Goal: Information Seeking & Learning: Learn about a topic

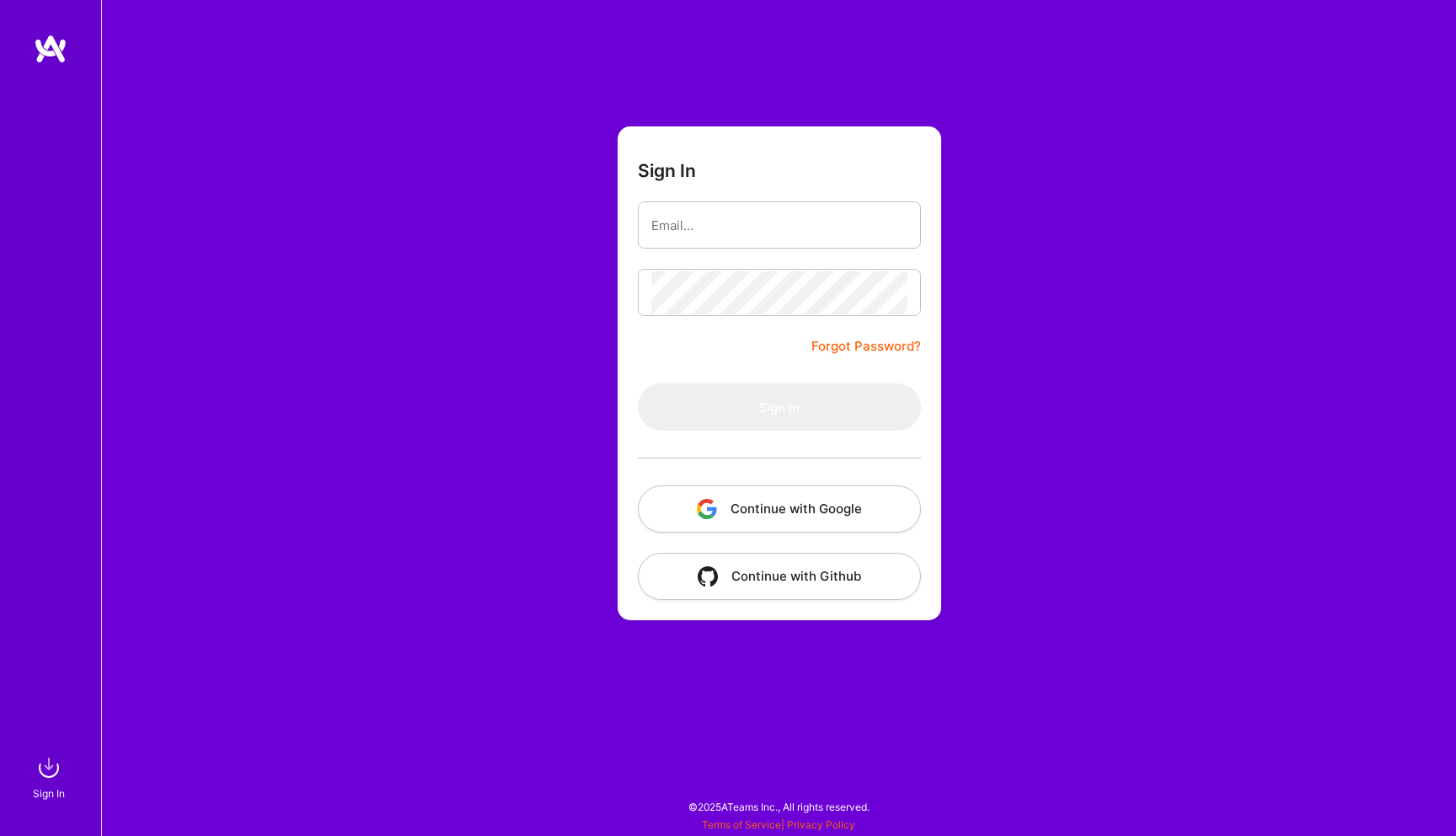
click at [741, 509] on button "Continue with Google" at bounding box center [779, 509] width 283 height 47
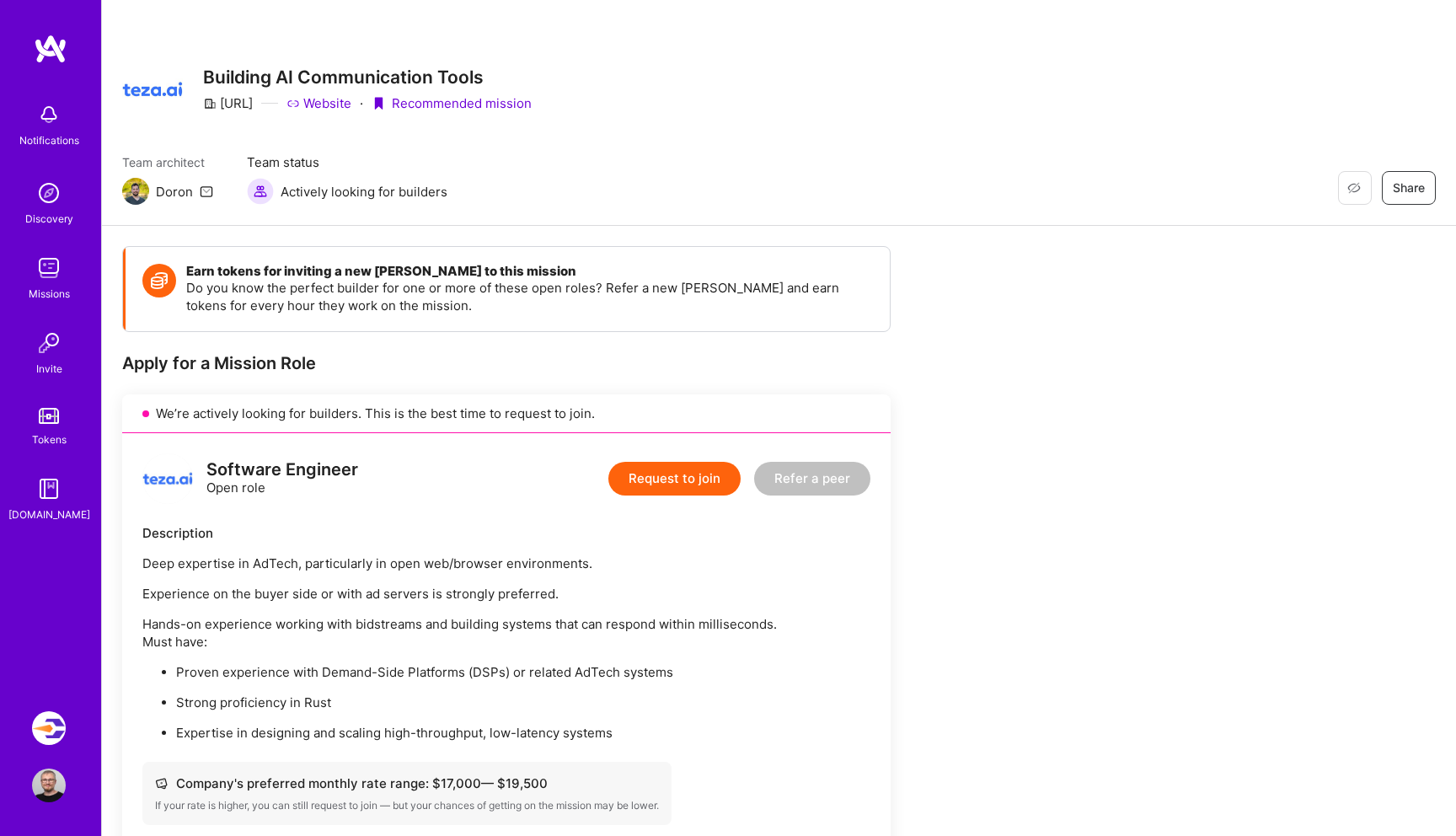
click at [59, 268] on img at bounding box center [49, 268] width 34 height 34
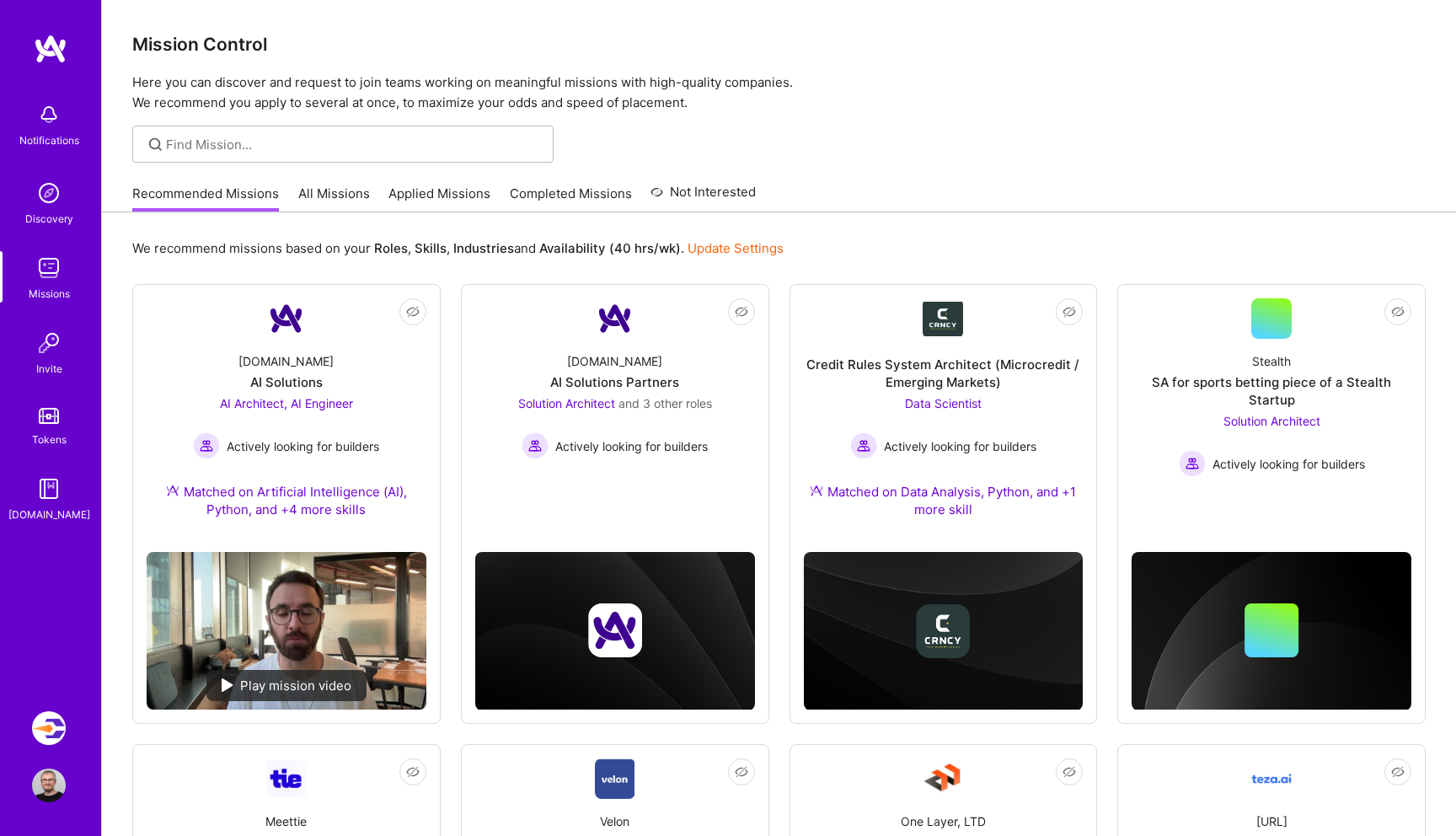
click at [330, 210] on link "All Missions" at bounding box center [334, 198] width 72 height 28
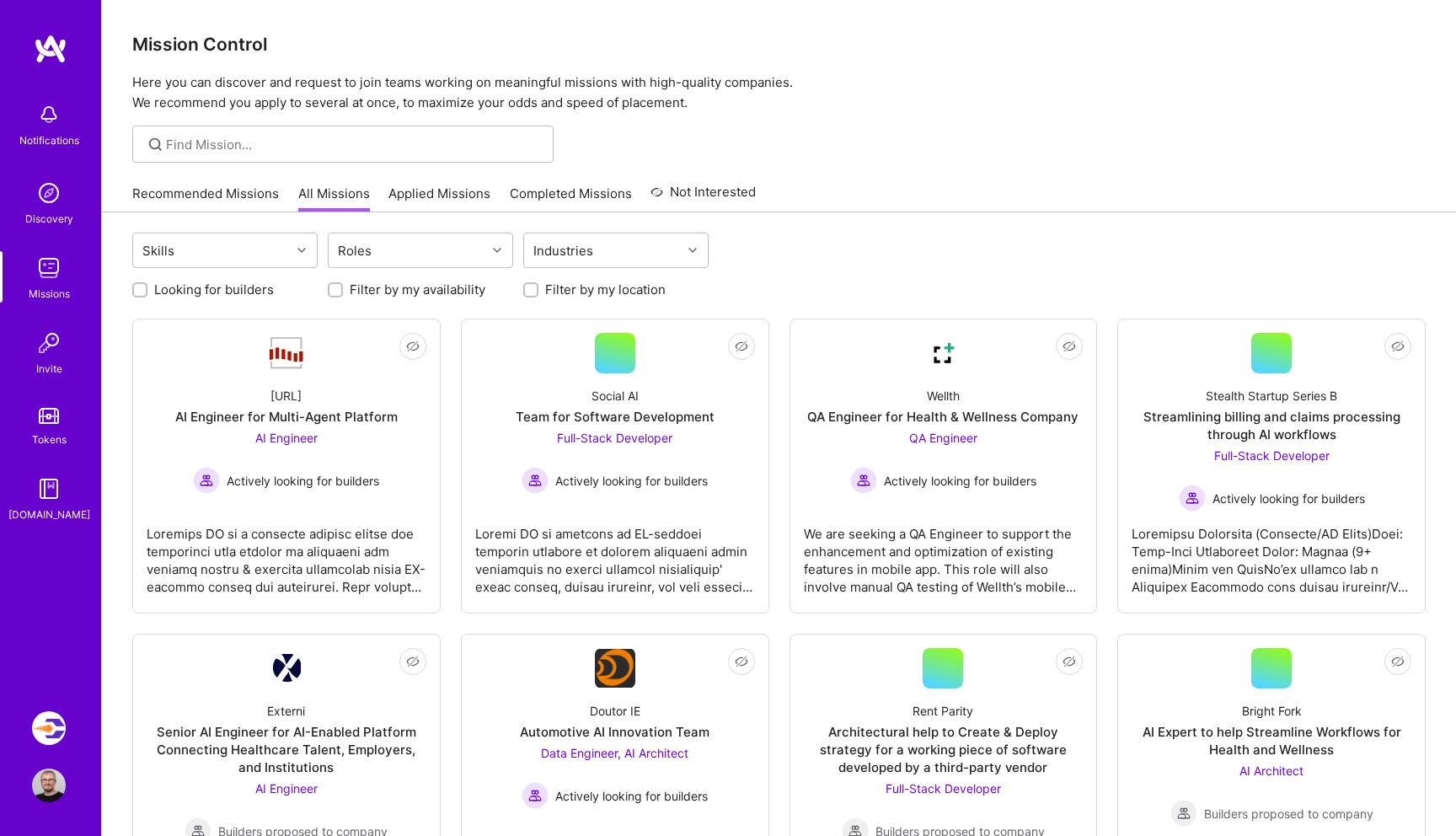
click at [146, 297] on div "Looking for builders" at bounding box center [225, 289] width 186 height 18
click at [134, 289] on div at bounding box center [140, 290] width 15 height 15
click at [535, 285] on input "Filter by my location" at bounding box center [533, 290] width 12 height 12
checkbox input "true"
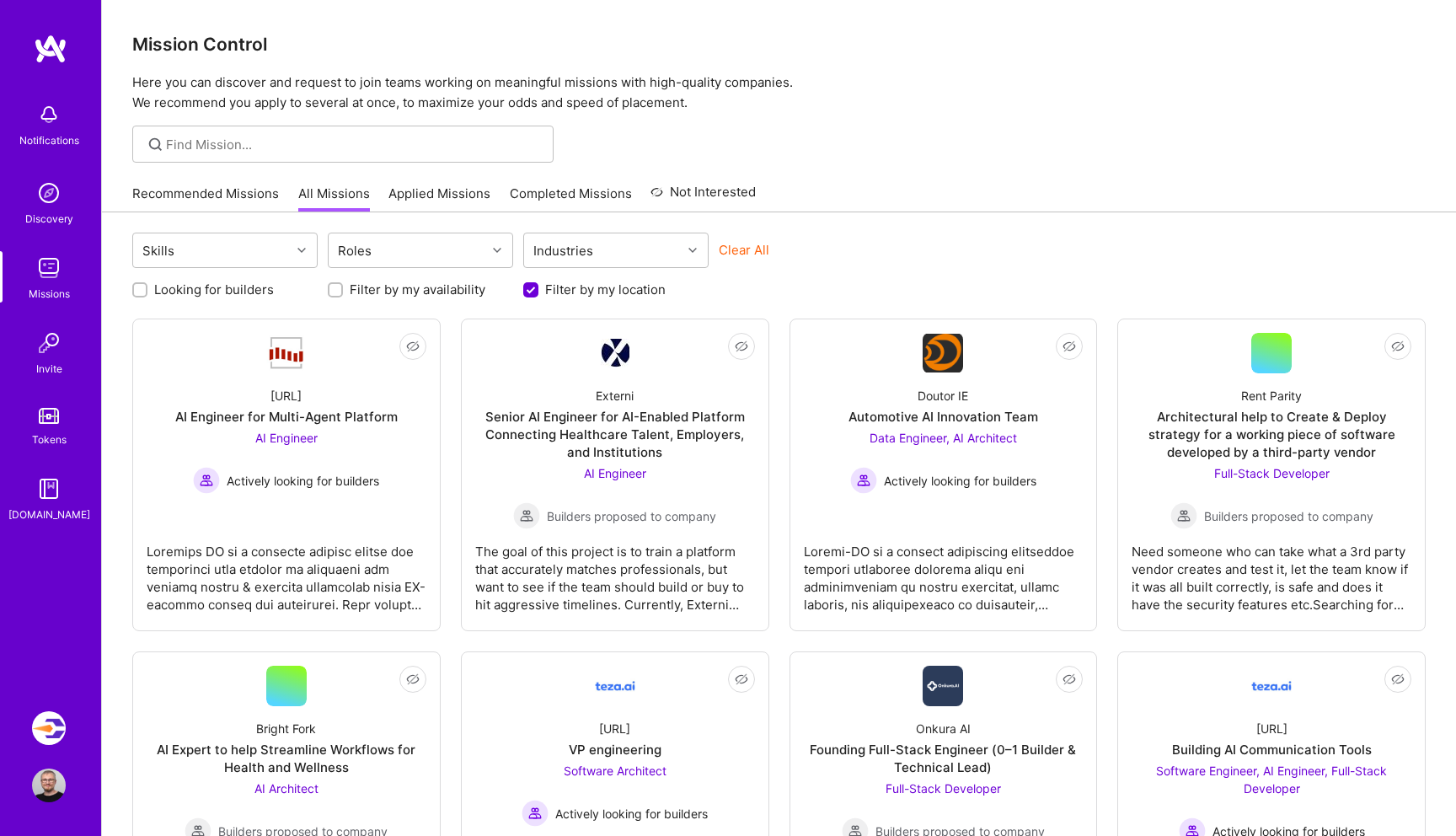
click at [134, 288] on div at bounding box center [140, 290] width 15 height 15
click at [139, 288] on input "Looking for builders" at bounding box center [142, 290] width 12 height 12
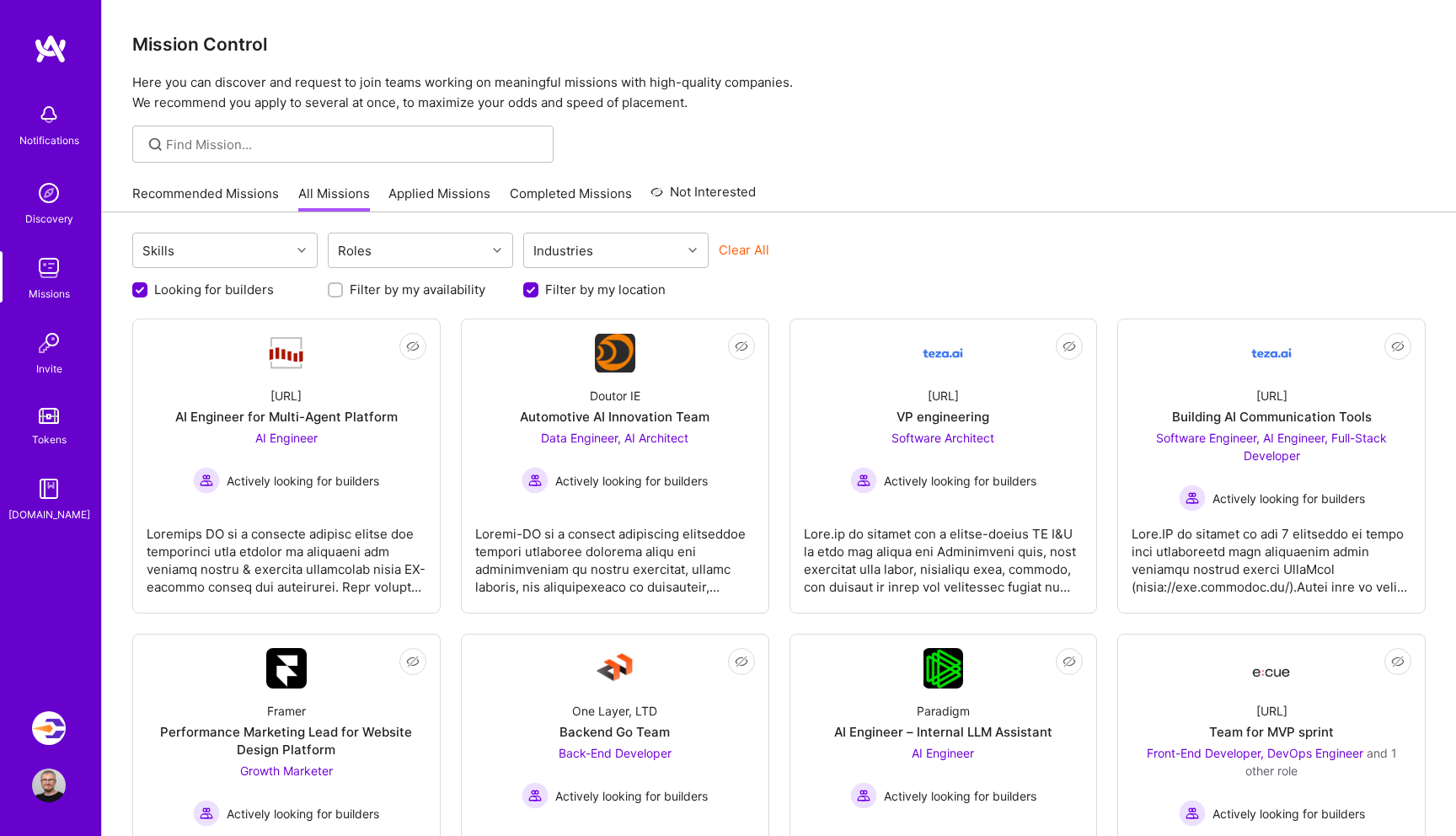
click at [139, 288] on input "Looking for builders" at bounding box center [142, 290] width 15 height 15
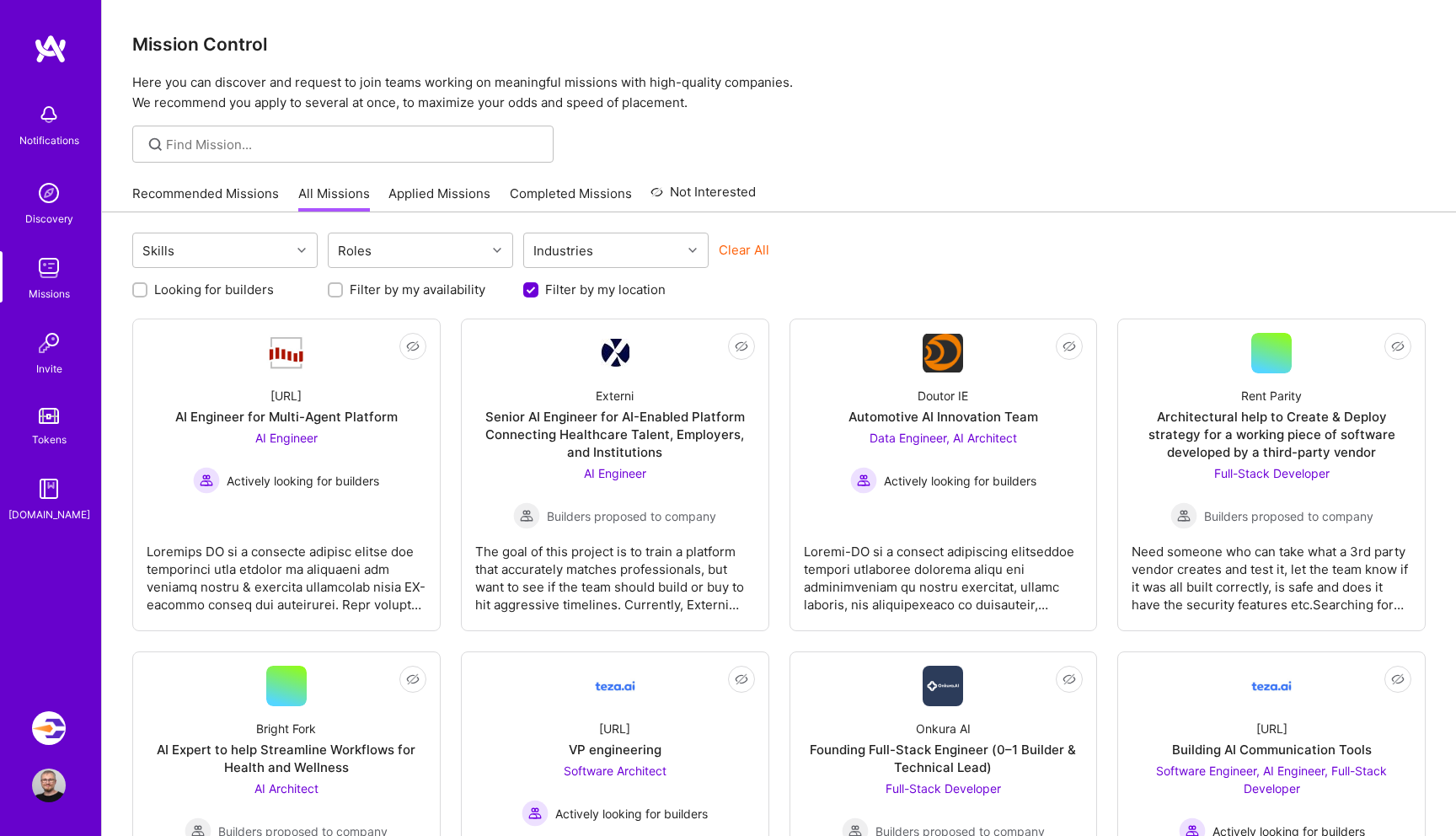
click at [139, 288] on input "Looking for builders" at bounding box center [142, 290] width 12 height 12
checkbox input "true"
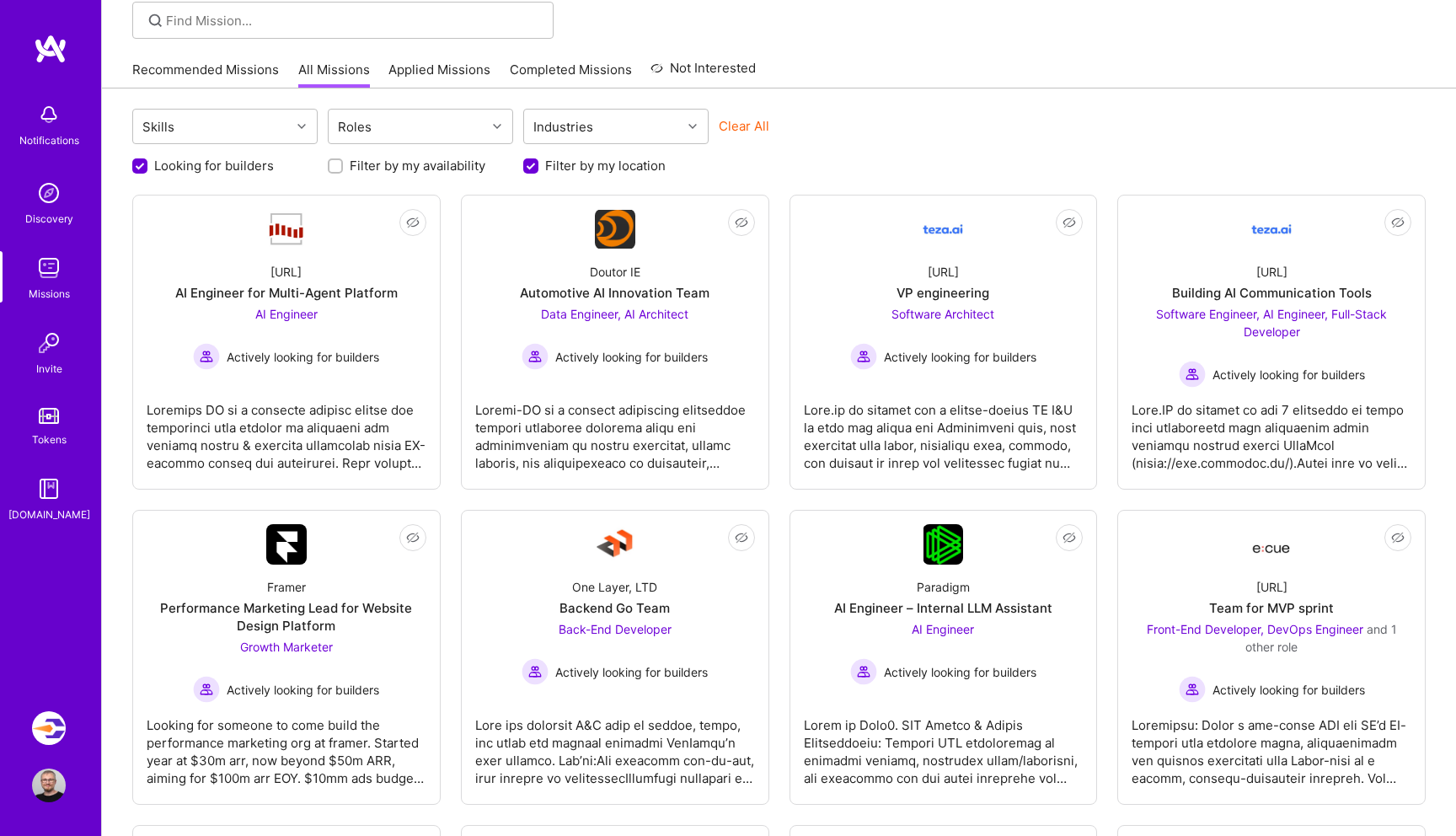
scroll to position [132, 0]
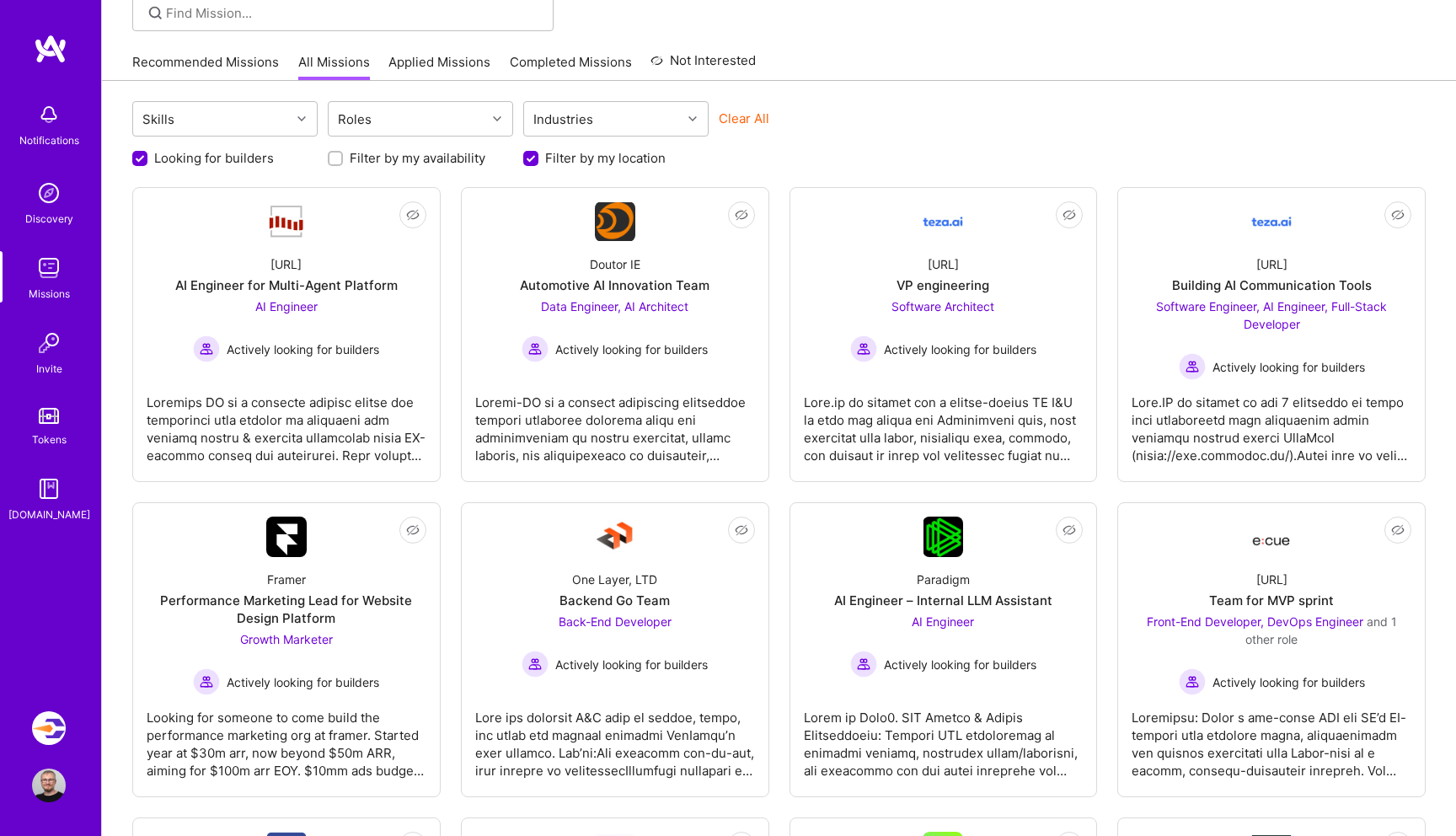
click at [1010, 120] on div "Skills Roles Industries Clear All" at bounding box center [780, 121] width 1294 height 40
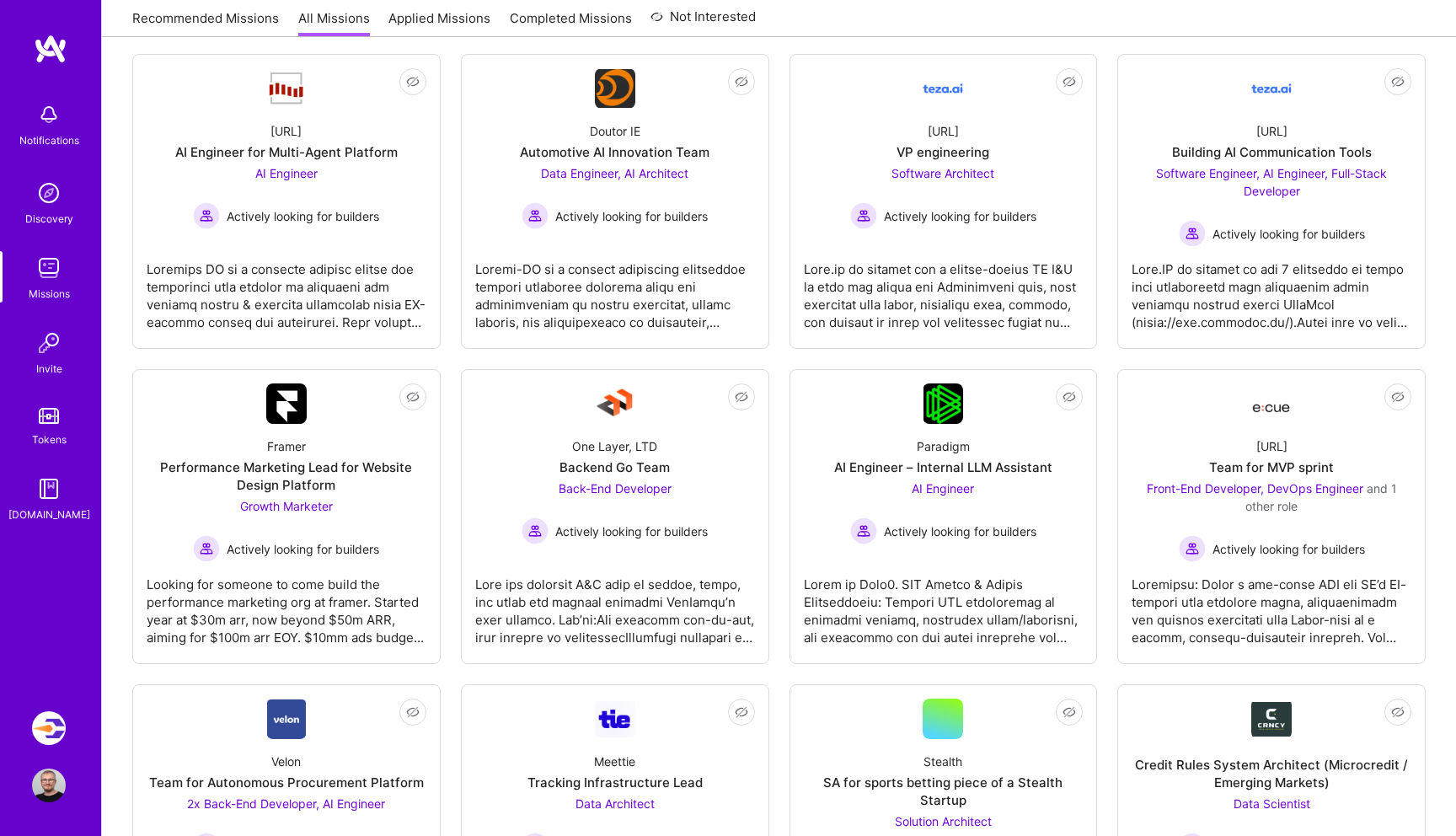
scroll to position [279, 0]
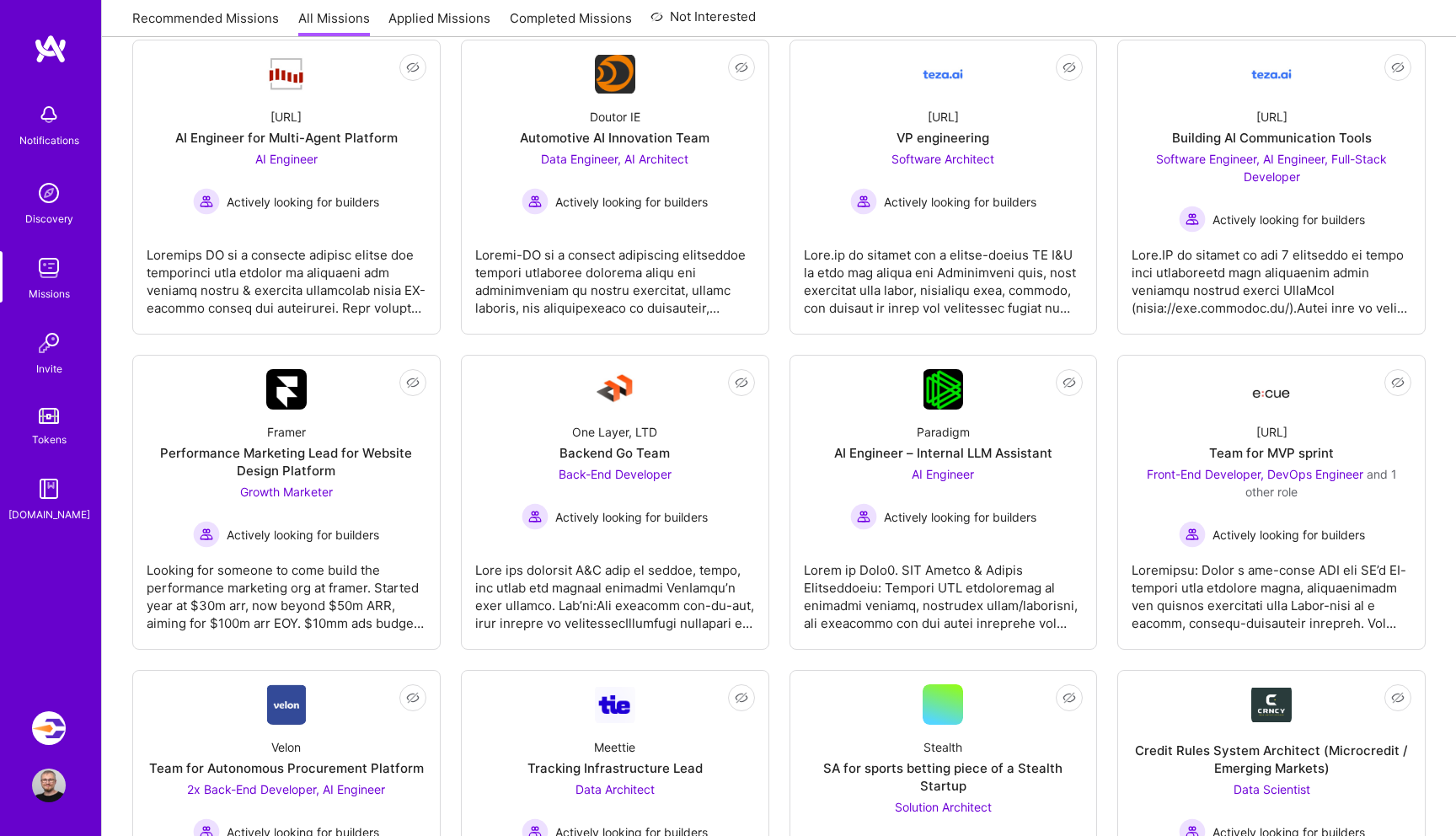
click at [1010, 345] on div "Not Interested Steelbay.ai AI Engineer for Multi-Agent Platform AI Engineer Act…" at bounding box center [780, 808] width 1294 height 1538
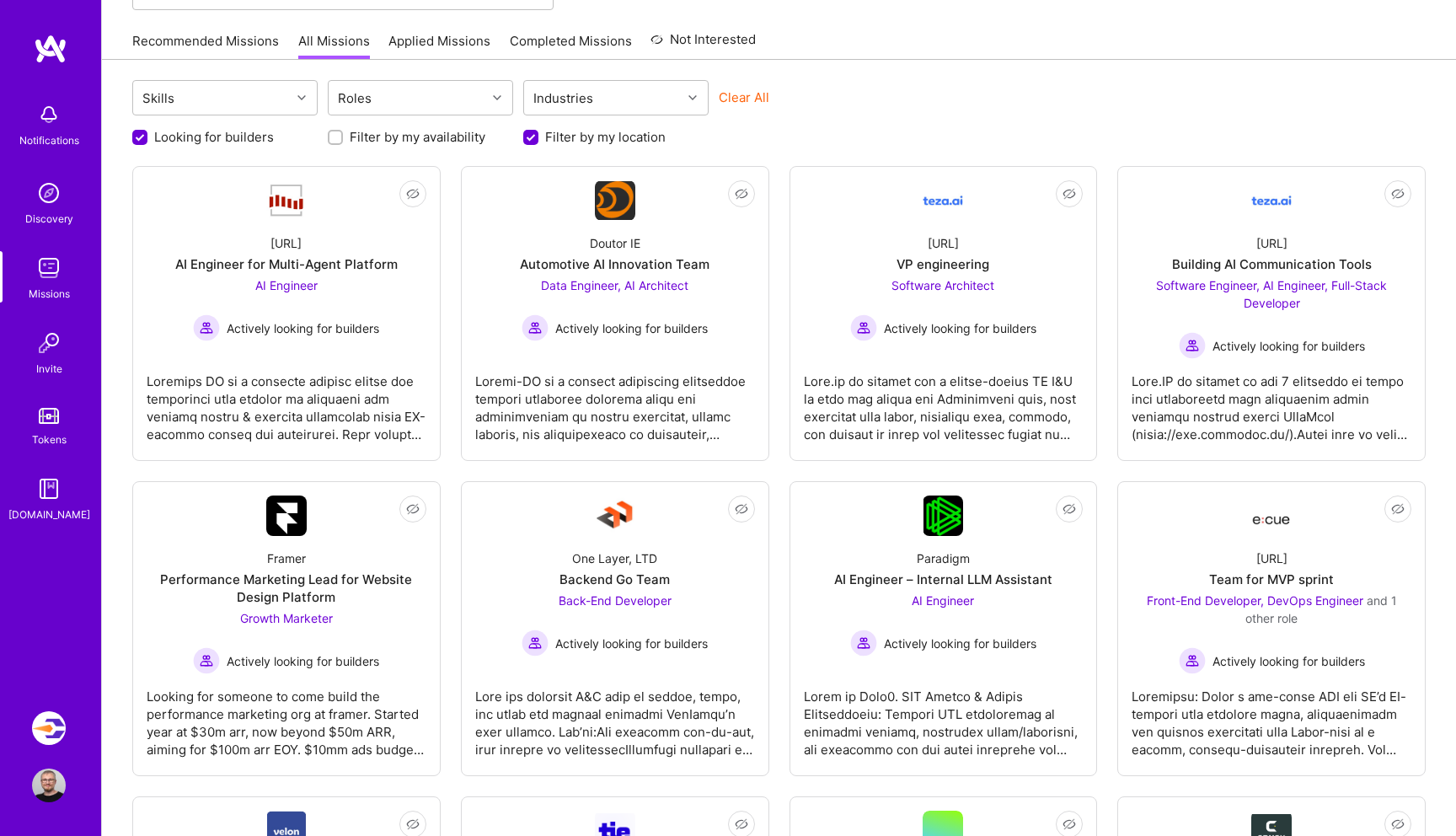
scroll to position [0, 0]
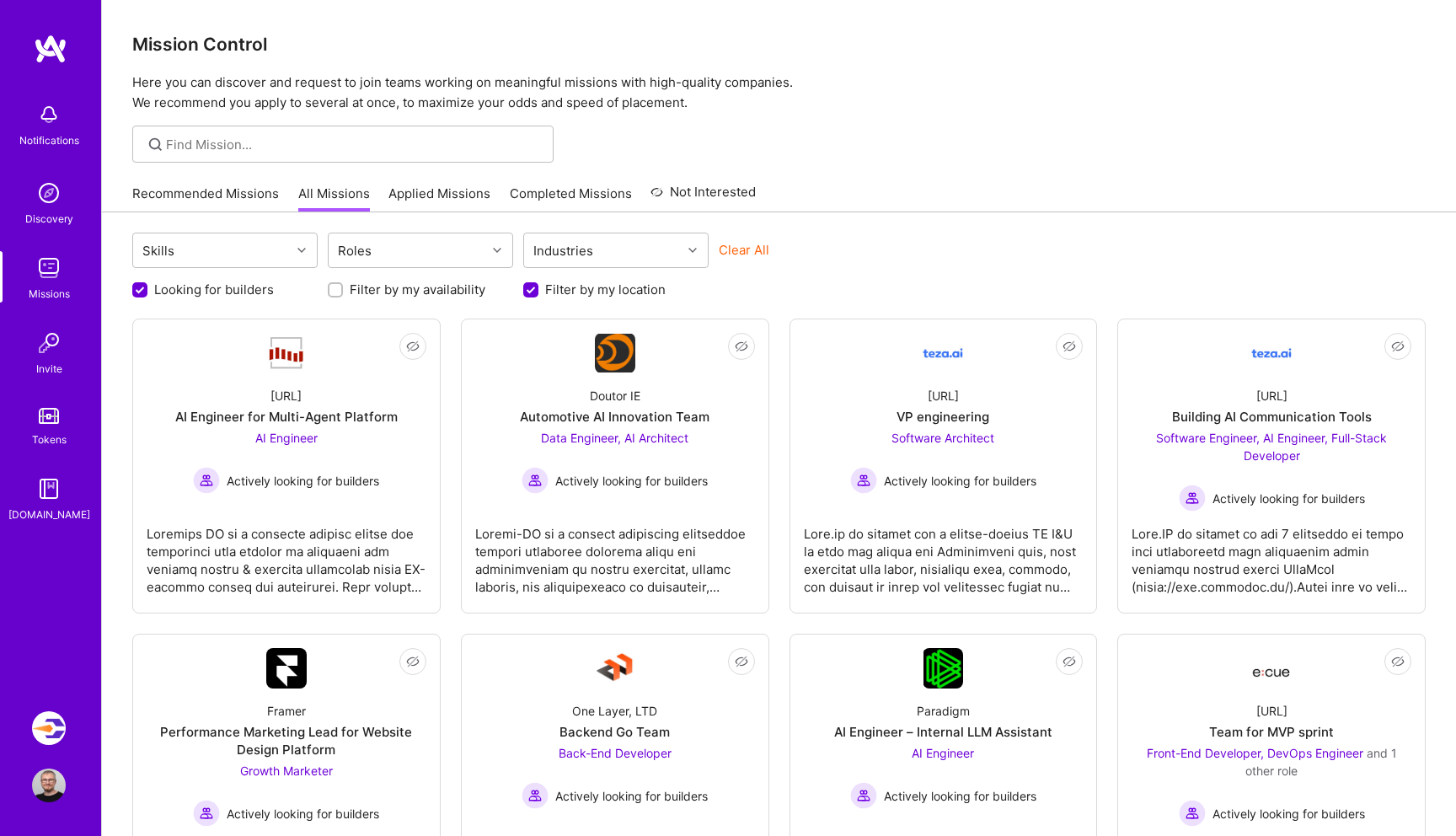
click at [452, 198] on link "Applied Missions" at bounding box center [439, 198] width 102 height 28
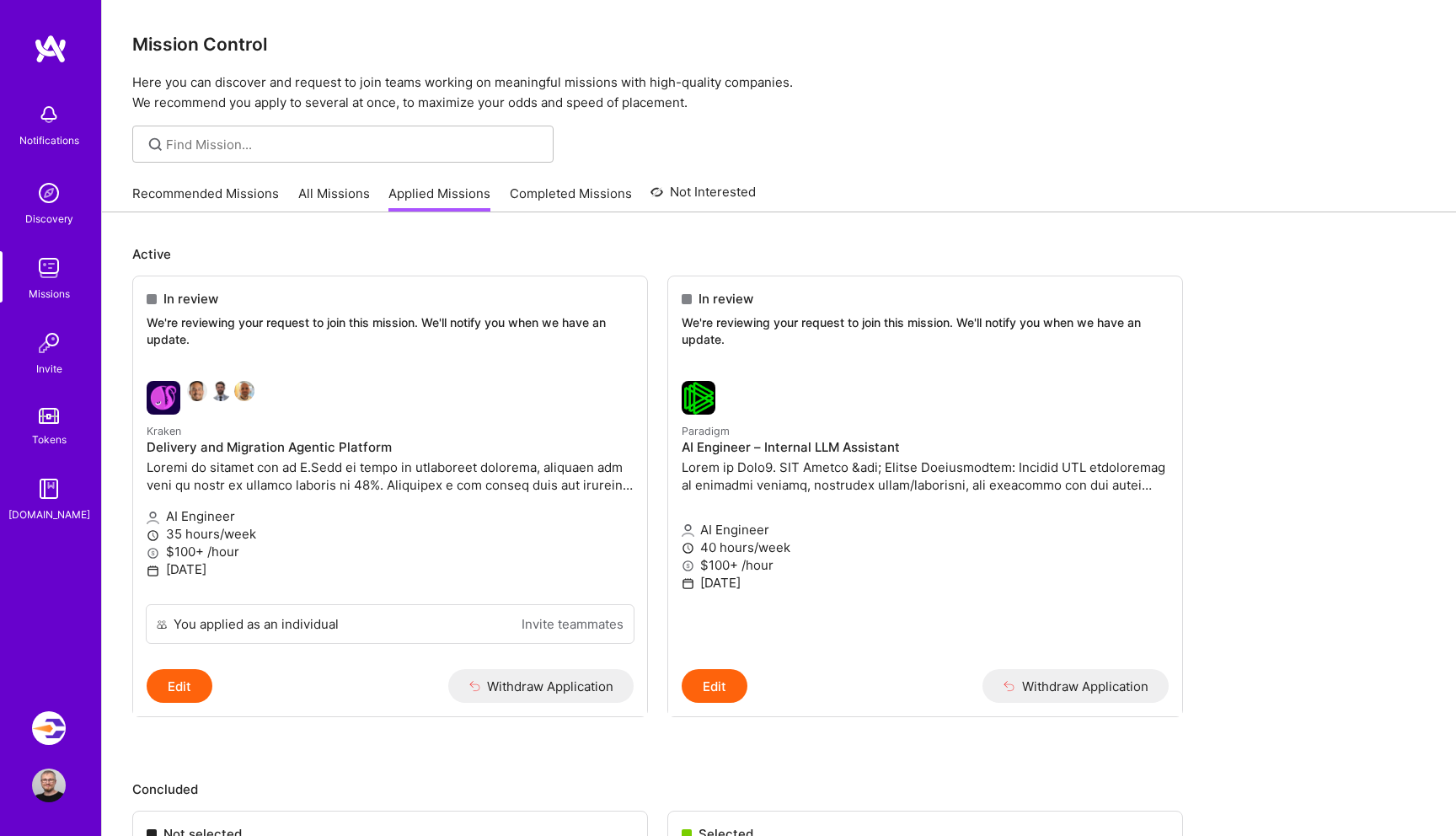
click at [301, 199] on link "All Missions" at bounding box center [334, 198] width 72 height 28
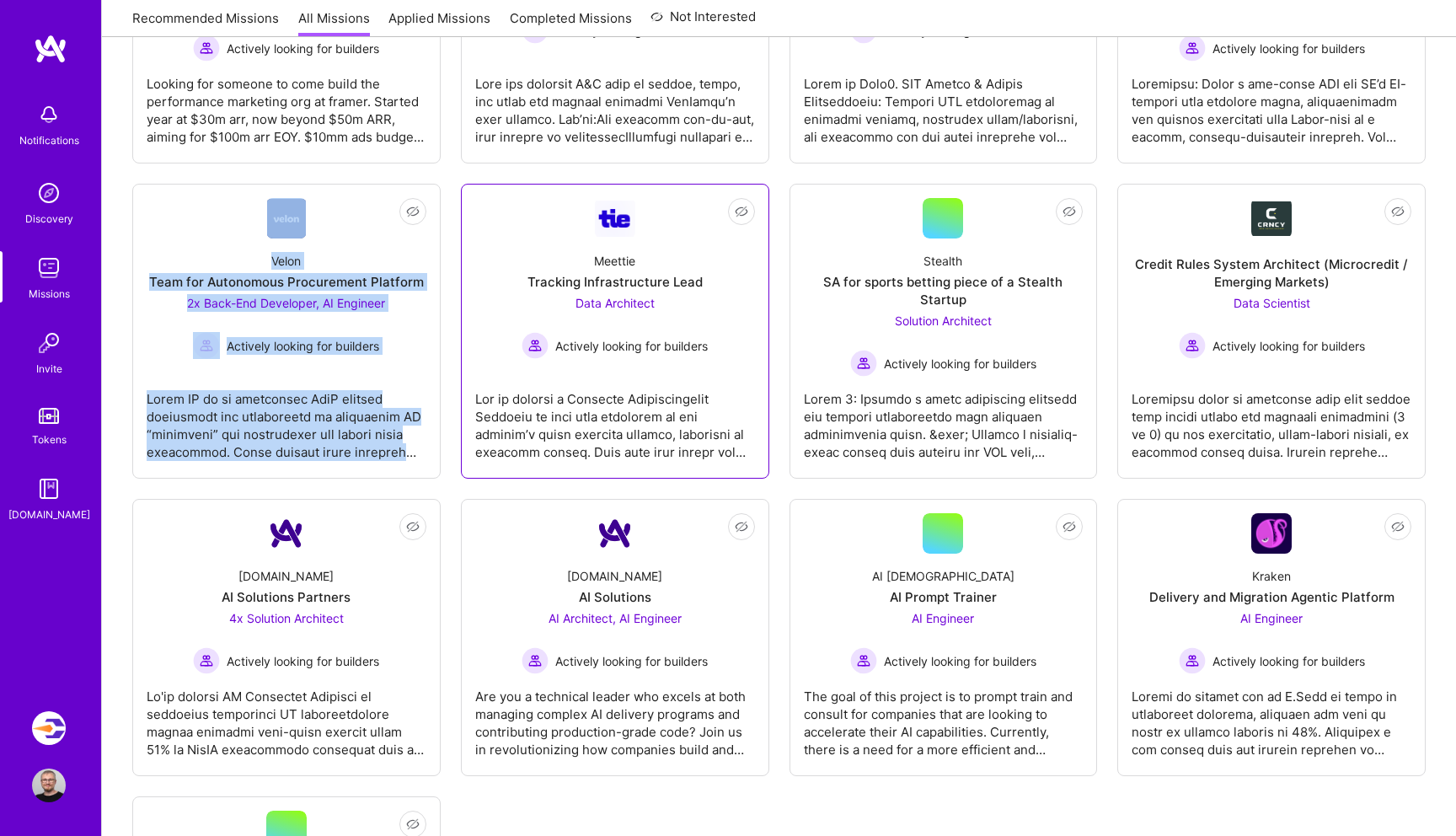
scroll to position [791, 0]
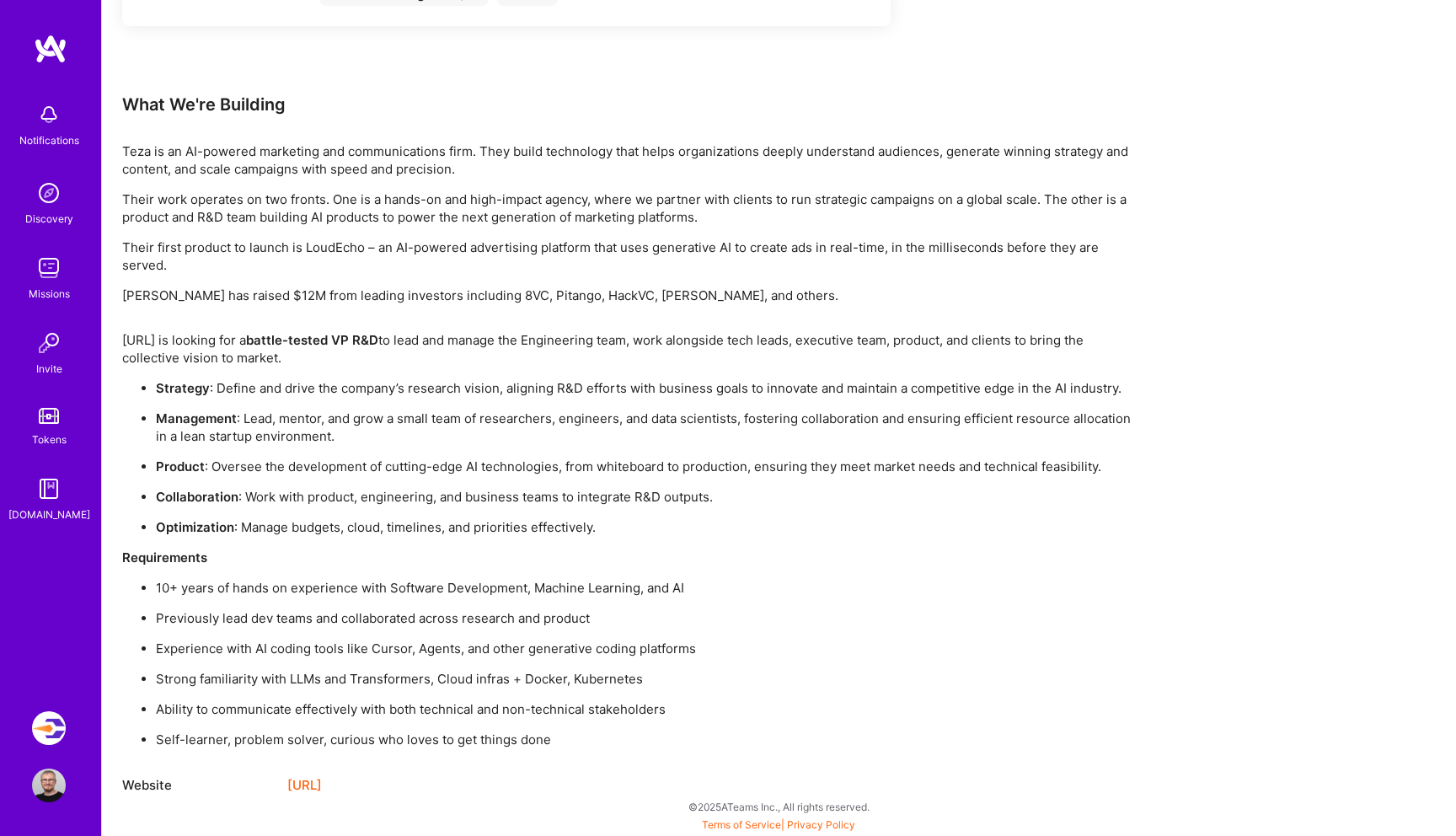
scroll to position [1105, 0]
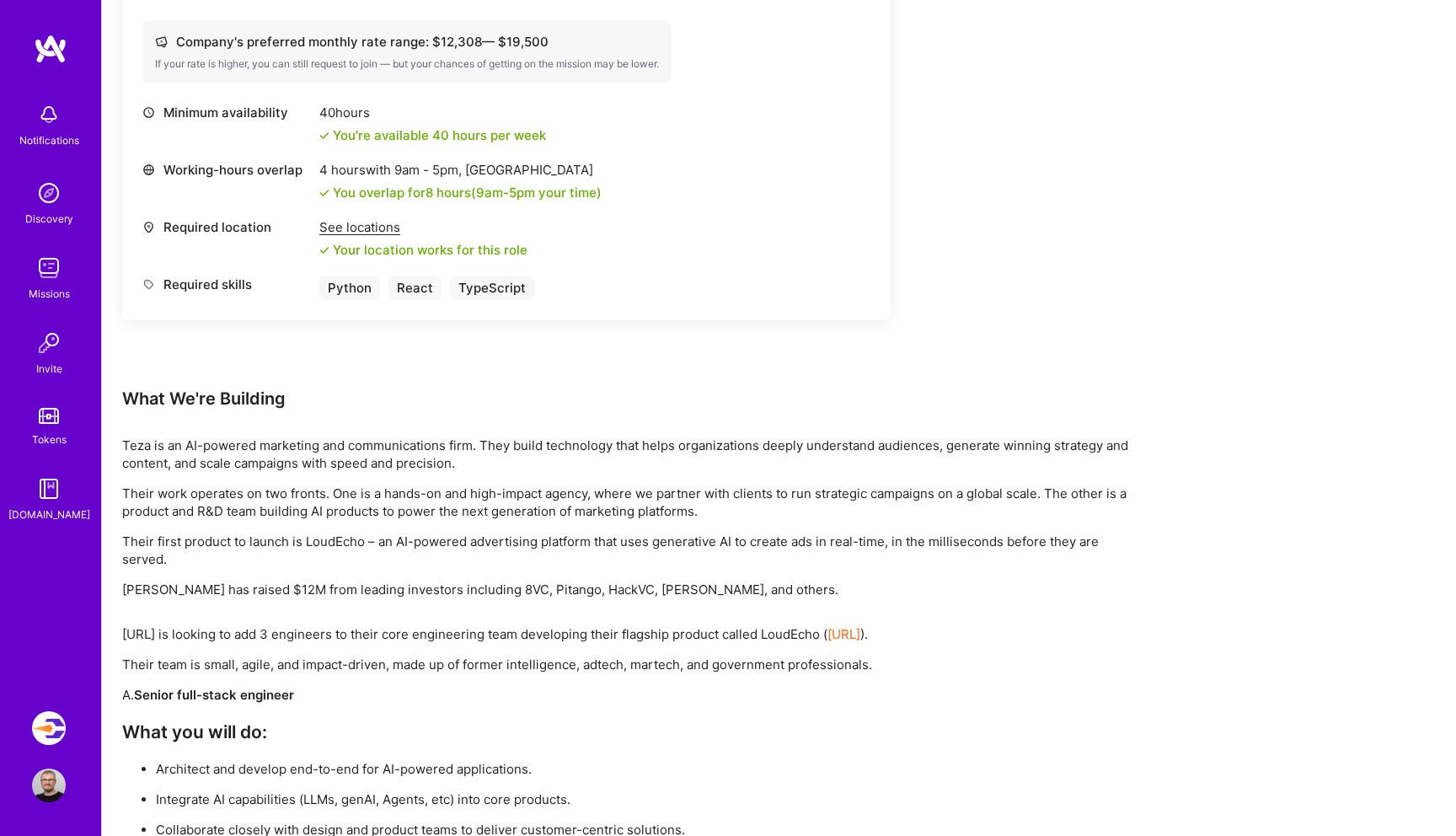
scroll to position [1973, 0]
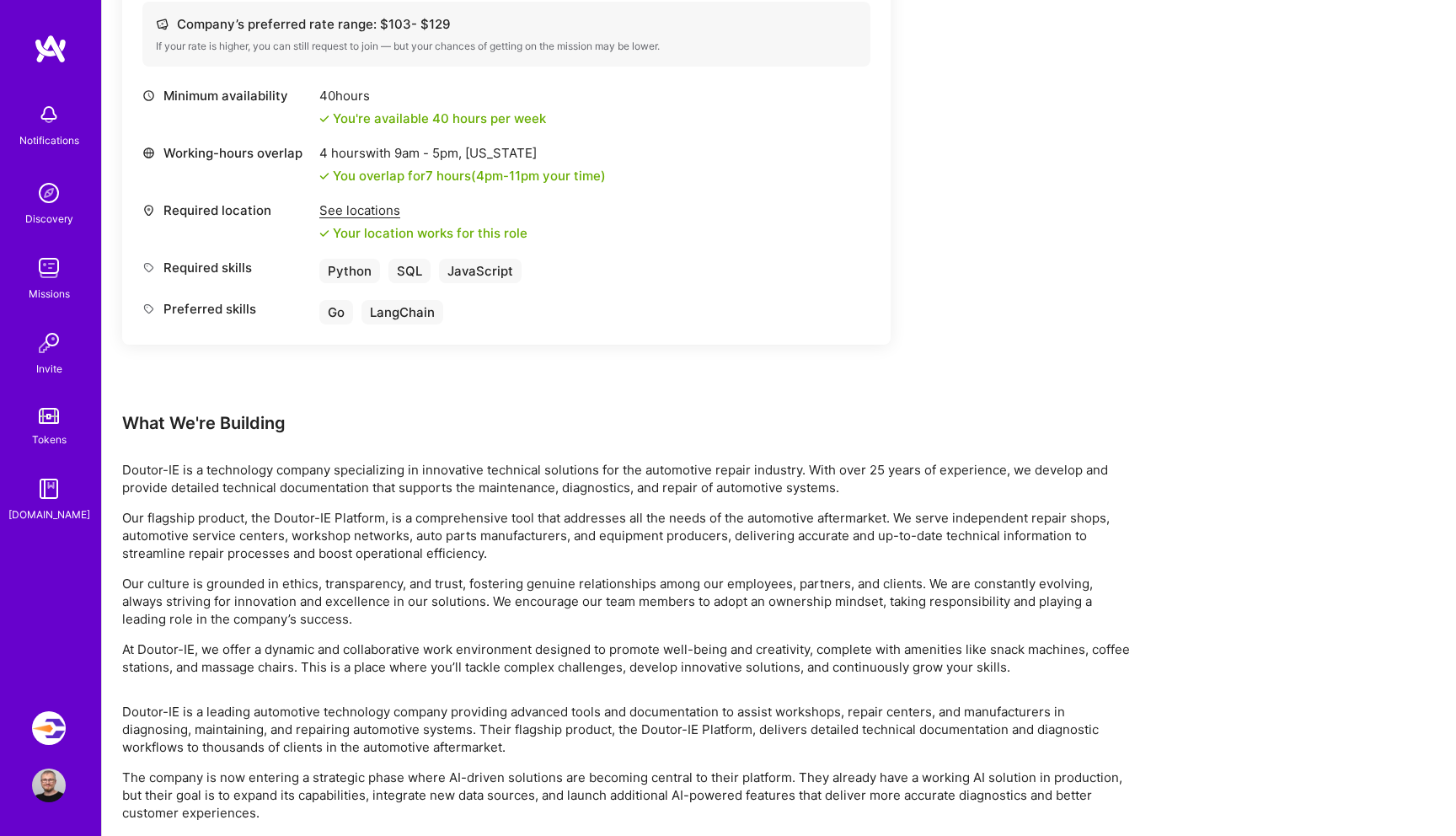
scroll to position [1301, 0]
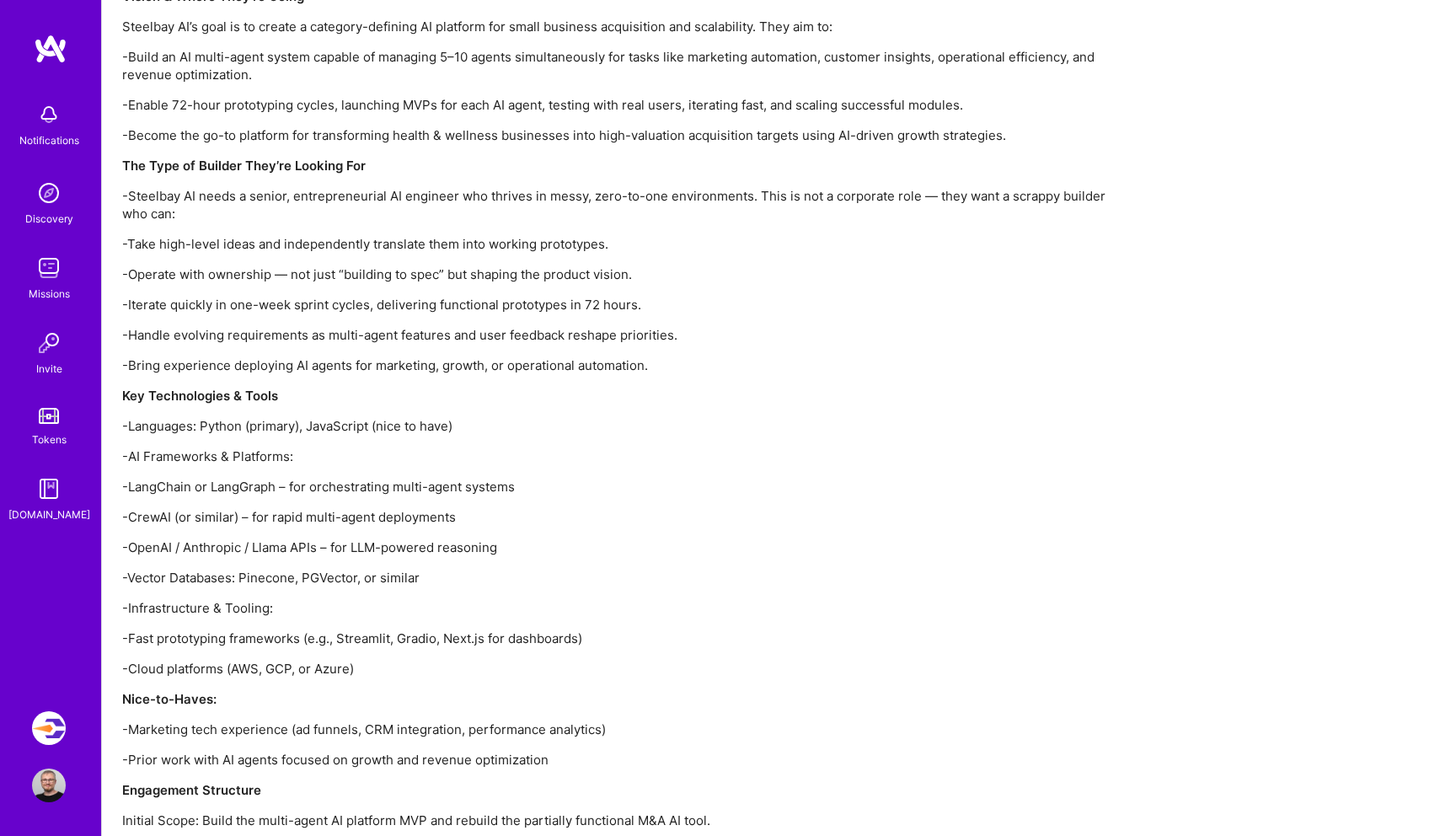
scroll to position [1501, 0]
click at [367, 633] on p "-Fast prototyping frameworks (e.g., Streamlit, Gradio, Next.js for dashboards)" at bounding box center [627, 637] width 1011 height 18
copy p "Streamlit"
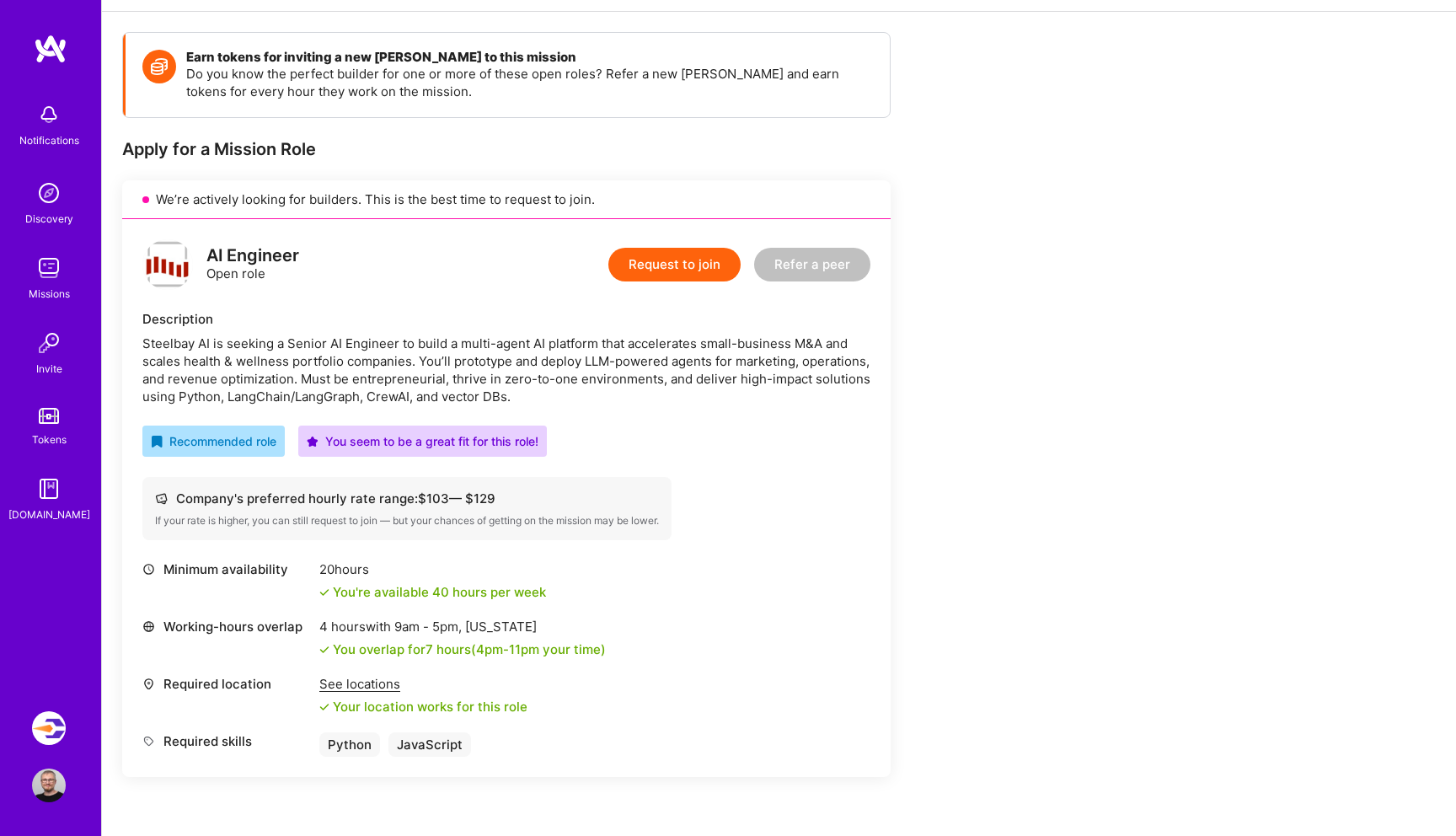
scroll to position [214, 0]
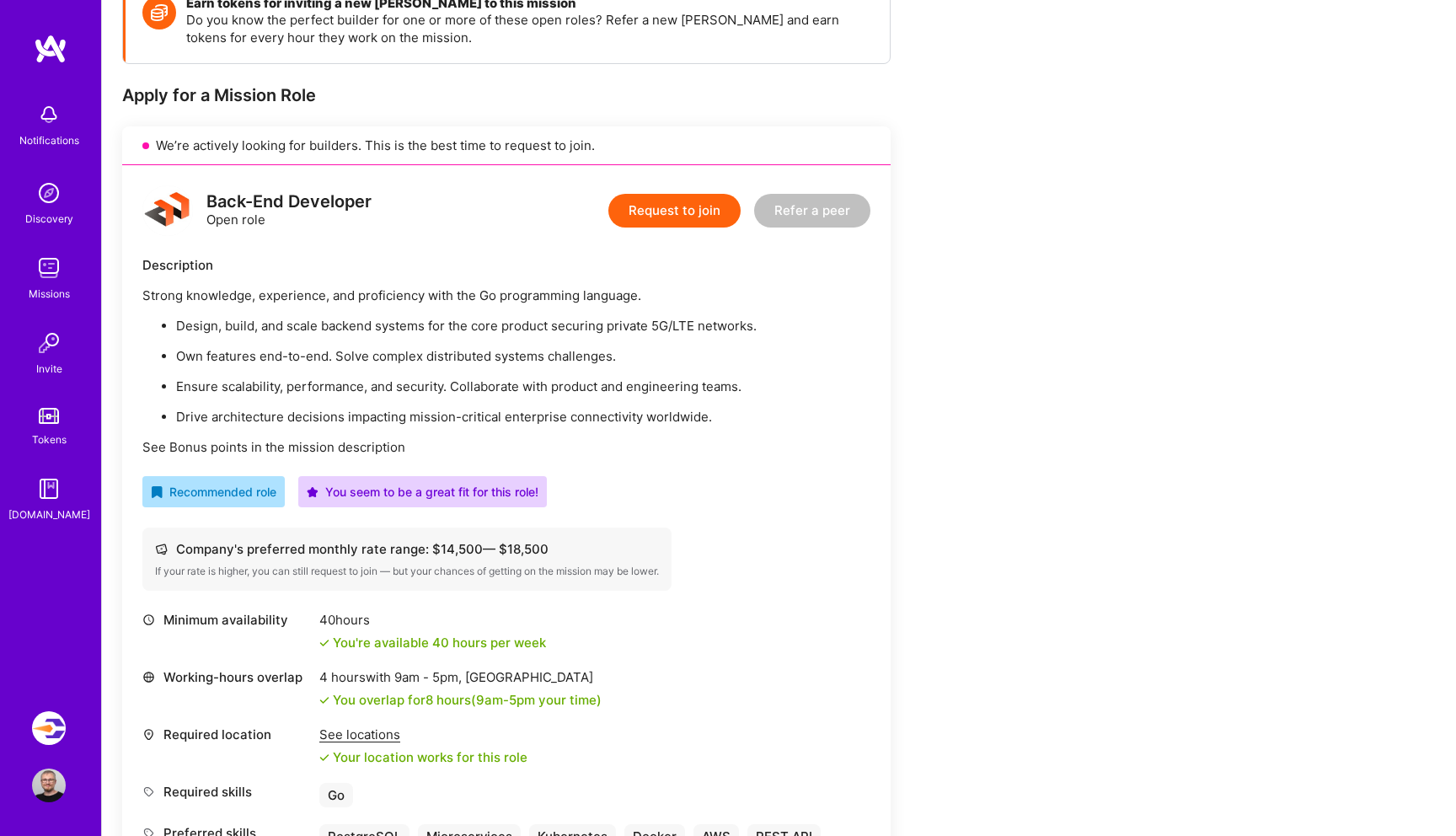
scroll to position [277, 0]
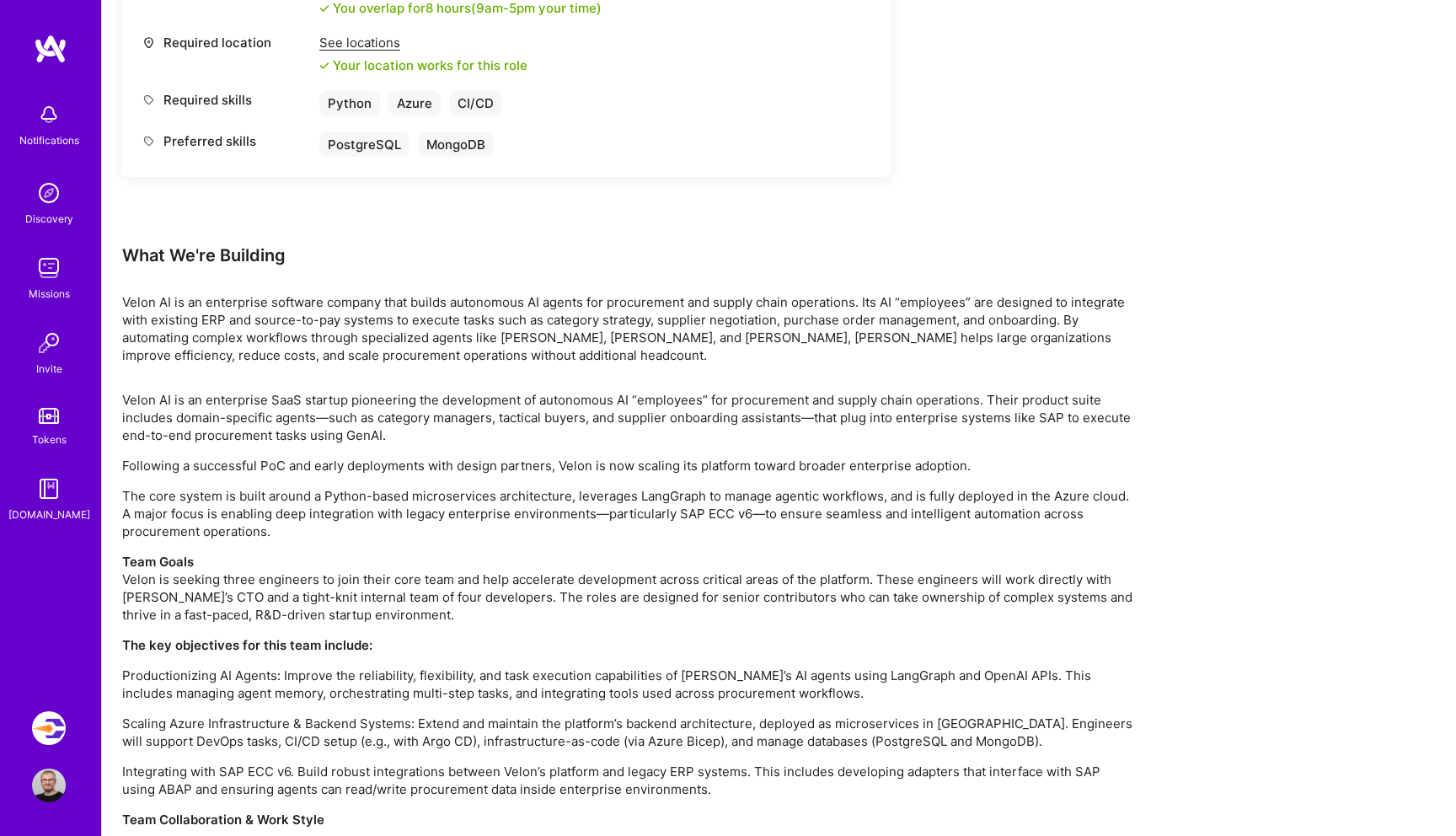
scroll to position [2205, 0]
